Goal: Transaction & Acquisition: Purchase product/service

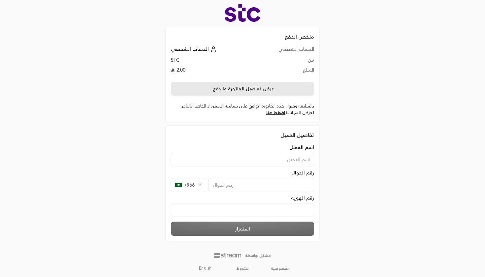
click at [240, 86] on button "عرض تفاصيل الفاتورة والدفع" at bounding box center [242, 89] width 143 height 14
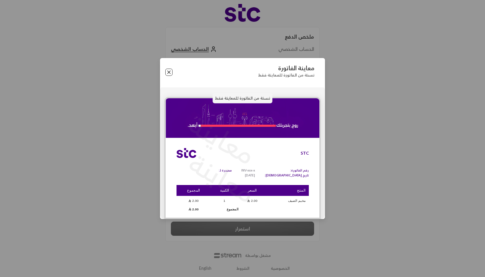
click at [167, 75] on button "Close" at bounding box center [168, 72] width 7 height 7
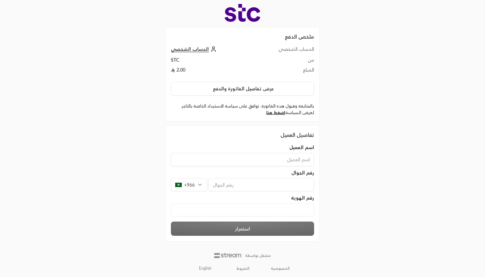
click at [288, 192] on div "اسم العميل رقم الجوال +966 رقم الهوية" at bounding box center [243, 182] width 150 height 76
click at [290, 162] on input at bounding box center [242, 159] width 143 height 13
click at [298, 210] on الهوية "text" at bounding box center [242, 210] width 143 height 13
click at [271, 158] on input at bounding box center [242, 159] width 143 height 13
type input "ح"
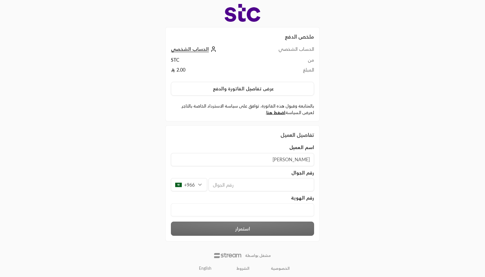
type input "[PERSON_NAME]"
click at [280, 182] on input "tel" at bounding box center [262, 184] width 106 height 13
type input "596995502"
click at [416, 220] on div "ملخص الدفع الحساب الشخصي الحساب الشخصي من STC المبلغ 2.00 عرض تفاصيل الفاتورة و…" at bounding box center [242, 139] width 485 height 279
click at [287, 204] on الهوية "text" at bounding box center [242, 210] width 143 height 13
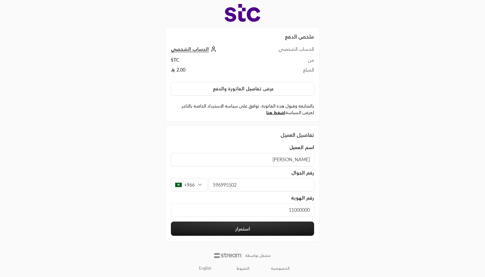
type الهوية "11000000"
click at [268, 227] on button "استمرار" at bounding box center [242, 229] width 143 height 14
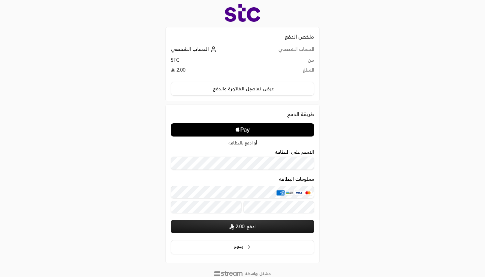
click at [218, 130] on icon "Apple Logo" at bounding box center [243, 130] width 72 height 12
click at [227, 155] on div "الاسم على البطاقة" at bounding box center [242, 160] width 143 height 21
click at [218, 226] on button "ادفع 2.00" at bounding box center [242, 226] width 143 height 13
